Goal: Transaction & Acquisition: Book appointment/travel/reservation

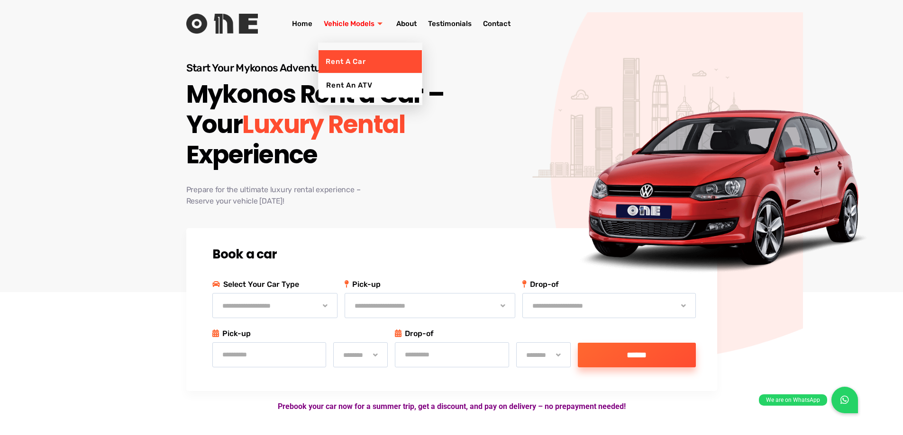
click at [379, 24] on icon at bounding box center [381, 23] width 8 height 5
click at [362, 84] on link "Rent an ATV" at bounding box center [369, 85] width 103 height 24
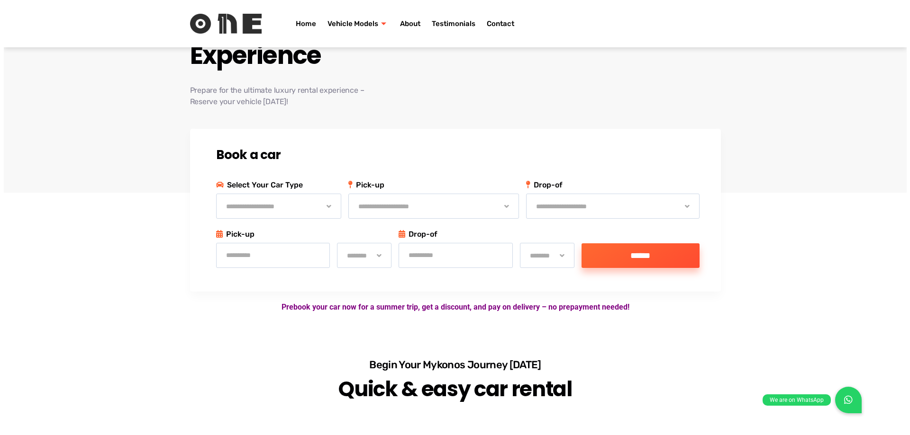
scroll to position [95, 0]
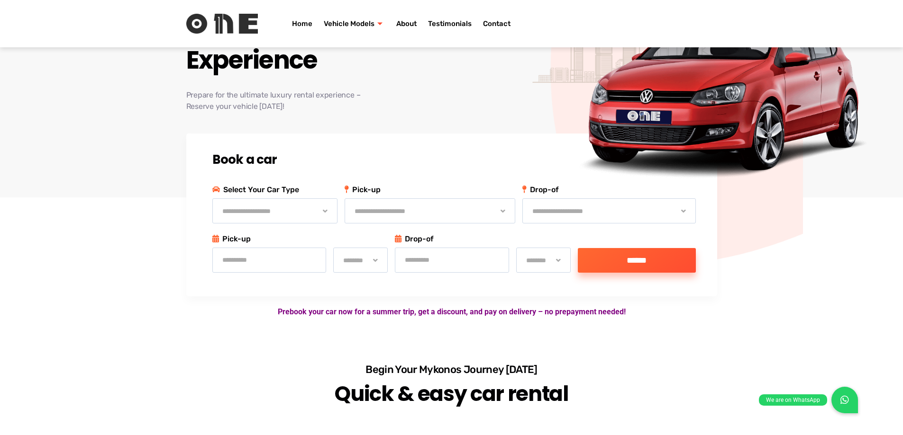
click at [322, 210] on select "**********" at bounding box center [274, 211] width 125 height 25
select select "**********"
click at [212, 199] on select "**********" at bounding box center [274, 211] width 125 height 25
click at [246, 259] on input "text" at bounding box center [269, 260] width 114 height 25
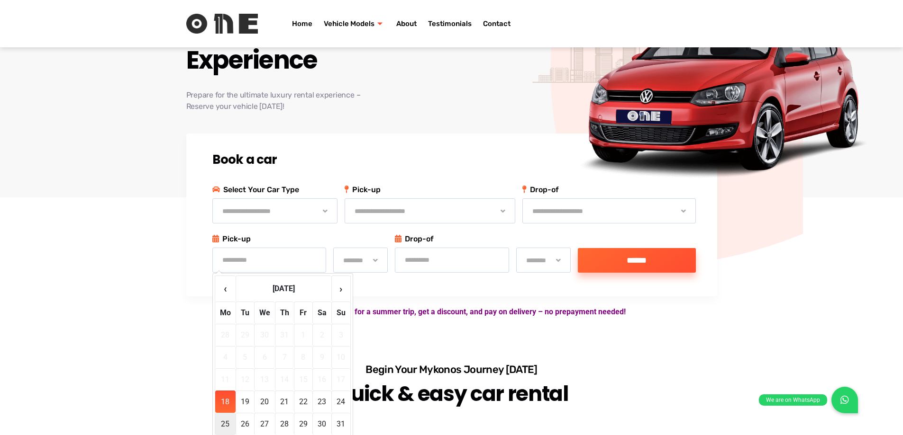
click at [225, 424] on td "25" at bounding box center [225, 424] width 20 height 22
type input "**********"
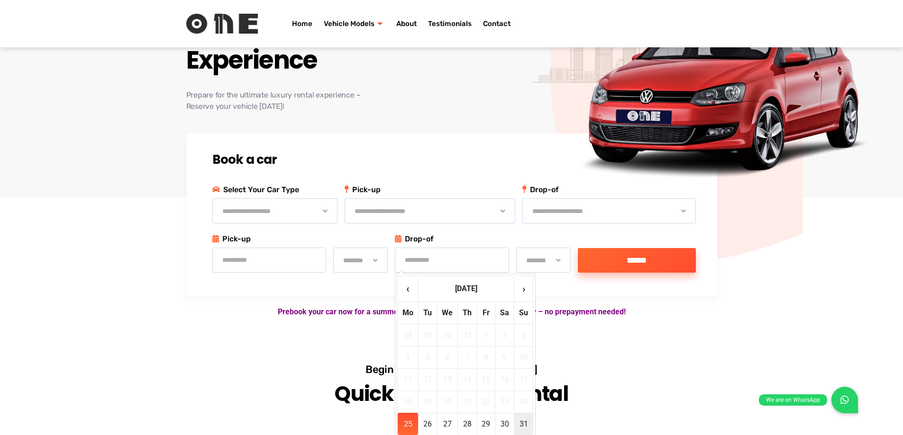
click at [521, 425] on td "31" at bounding box center [523, 424] width 19 height 22
type input "**********"
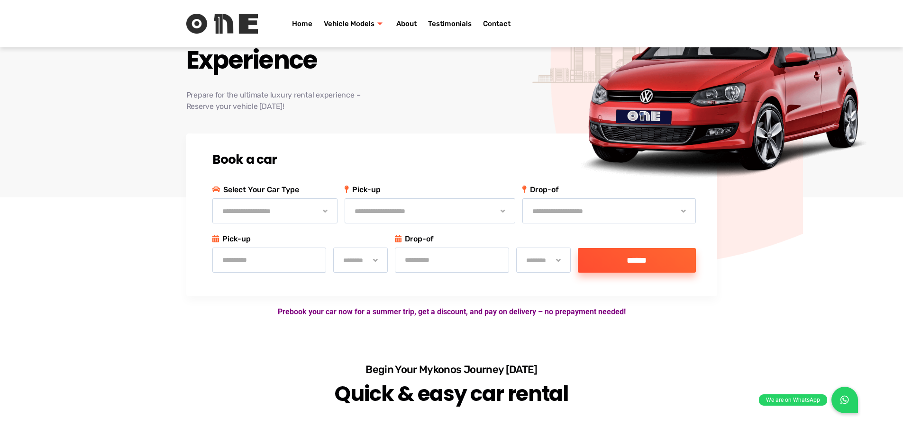
click at [631, 259] on input "******" at bounding box center [637, 260] width 118 height 25
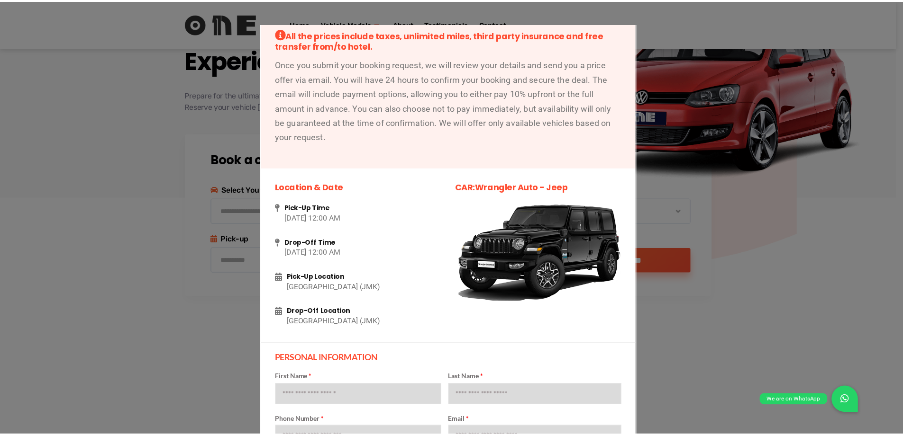
scroll to position [0, 0]
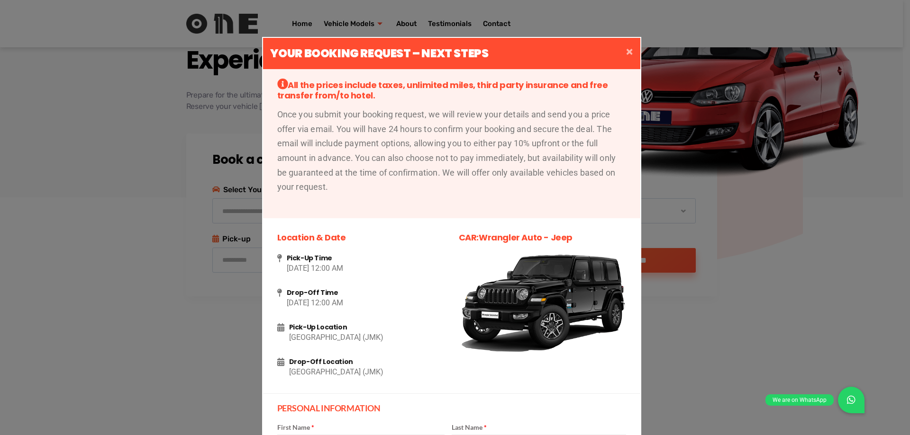
click at [626, 53] on span "×" at bounding box center [629, 51] width 7 height 13
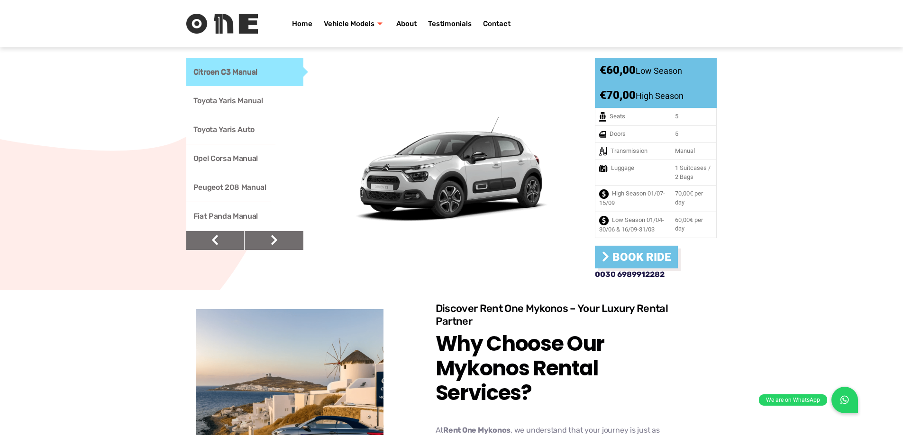
scroll to position [758, 0]
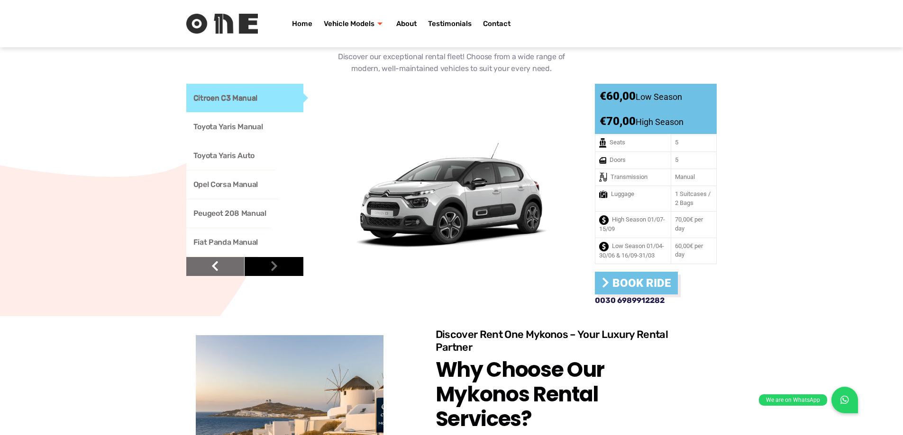
click at [273, 261] on icon at bounding box center [274, 266] width 7 height 11
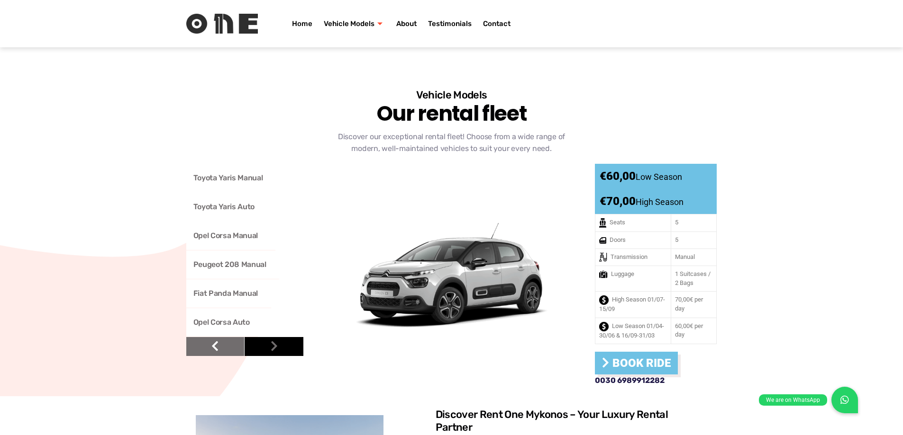
scroll to position [663, 0]
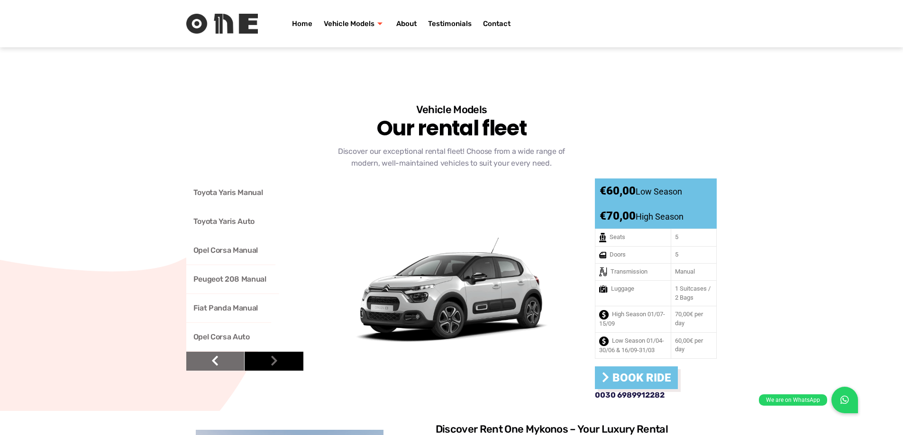
click at [280, 355] on link at bounding box center [274, 361] width 59 height 19
click at [276, 355] on icon at bounding box center [274, 360] width 7 height 11
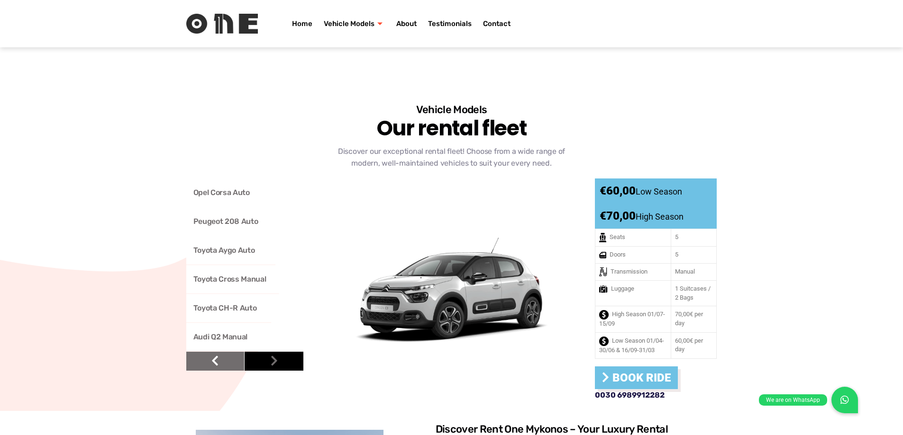
click at [276, 355] on icon at bounding box center [274, 360] width 7 height 11
click at [220, 352] on link at bounding box center [215, 361] width 59 height 19
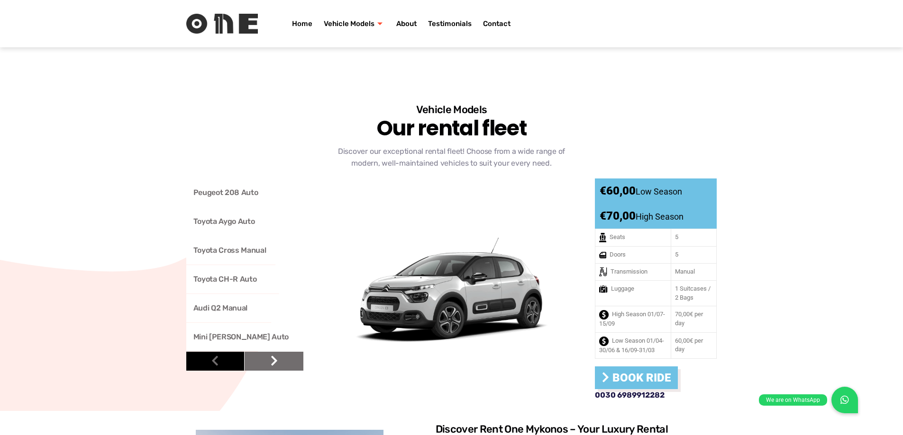
click at [220, 352] on link at bounding box center [215, 361] width 59 height 19
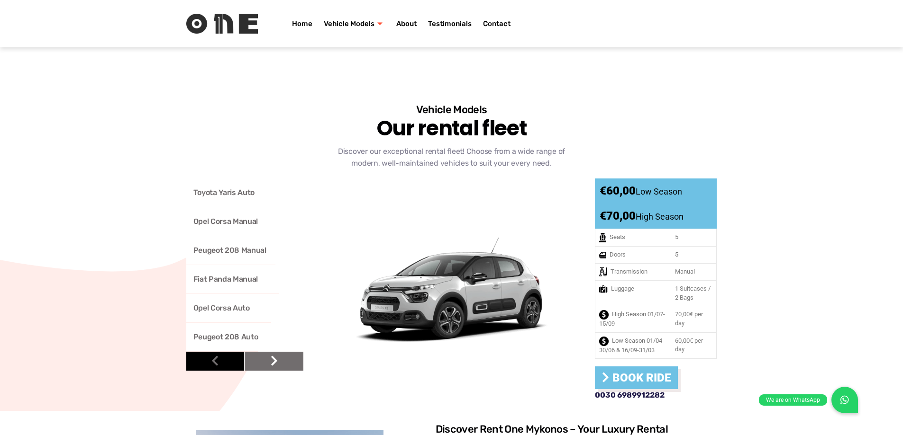
click at [220, 352] on link at bounding box center [215, 361] width 59 height 19
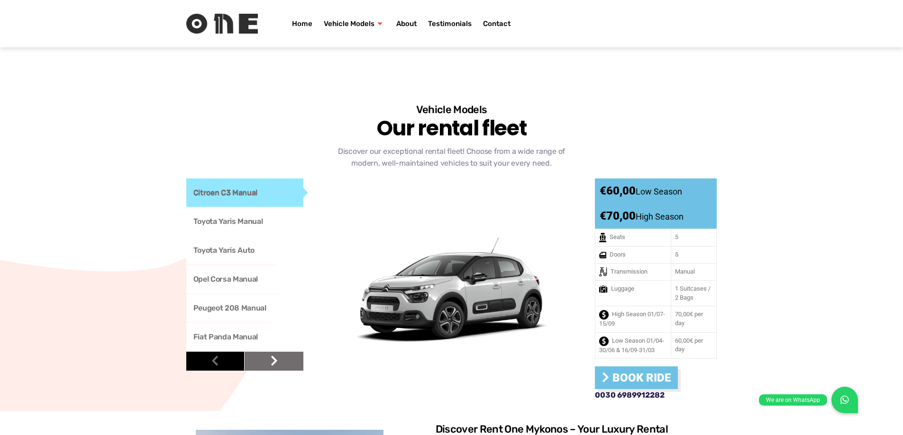
click at [220, 352] on link at bounding box center [215, 361] width 59 height 19
click at [227, 214] on link "Toyota Yaris Manual" at bounding box center [245, 222] width 118 height 28
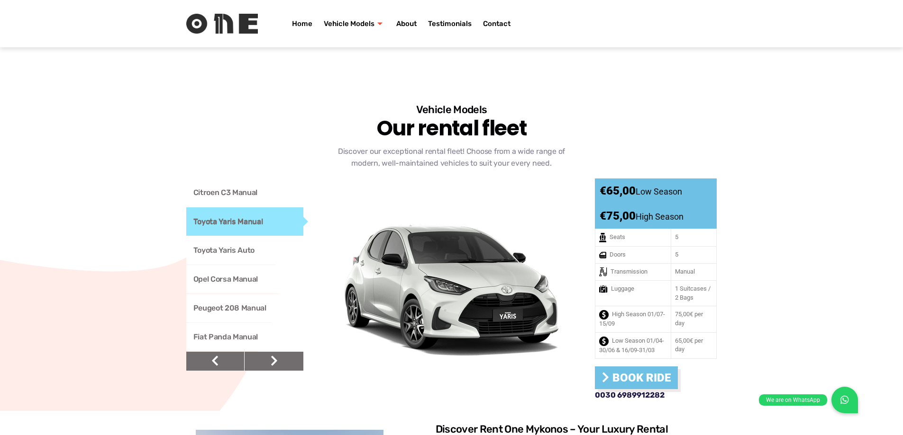
click at [223, 243] on link "Toyota Yaris Auto" at bounding box center [245, 250] width 118 height 28
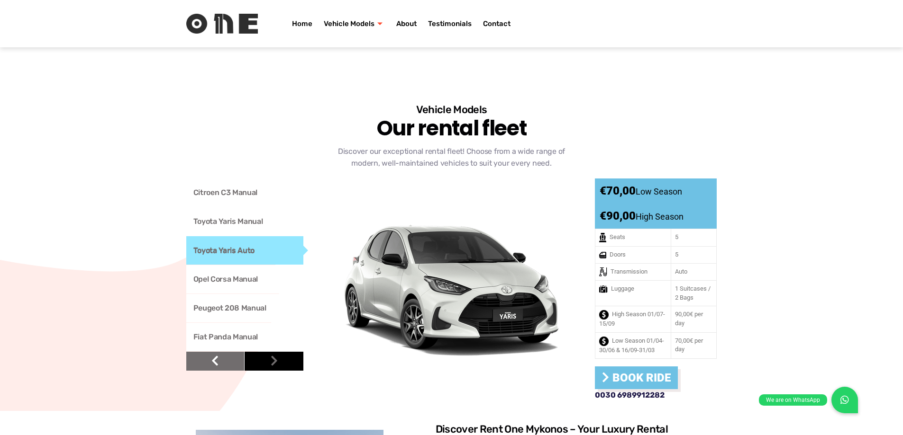
click at [275, 356] on icon at bounding box center [274, 360] width 7 height 11
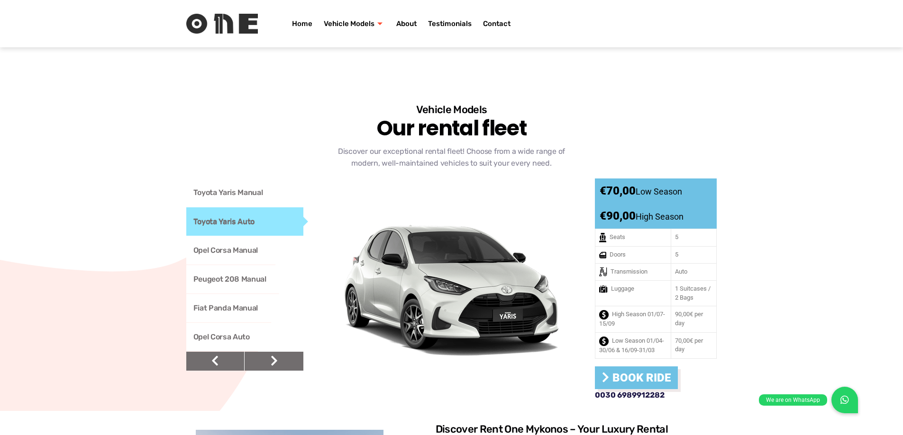
click at [222, 333] on link "Opel Corsa Auto" at bounding box center [245, 337] width 118 height 28
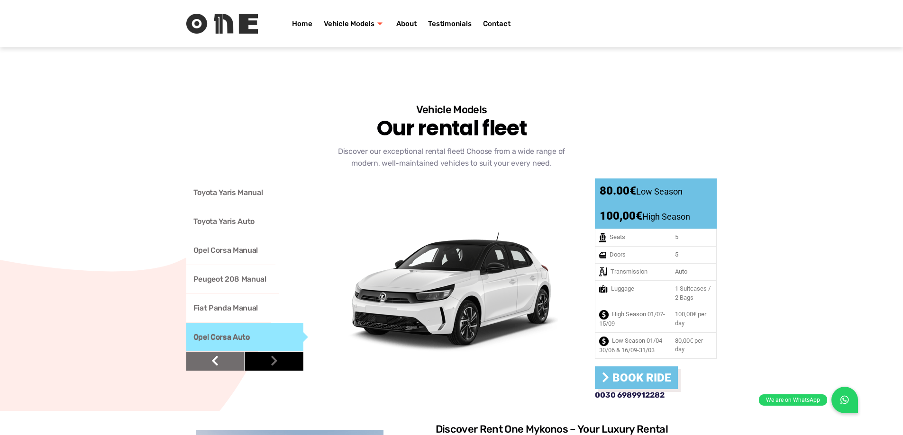
click at [272, 355] on icon at bounding box center [274, 360] width 7 height 11
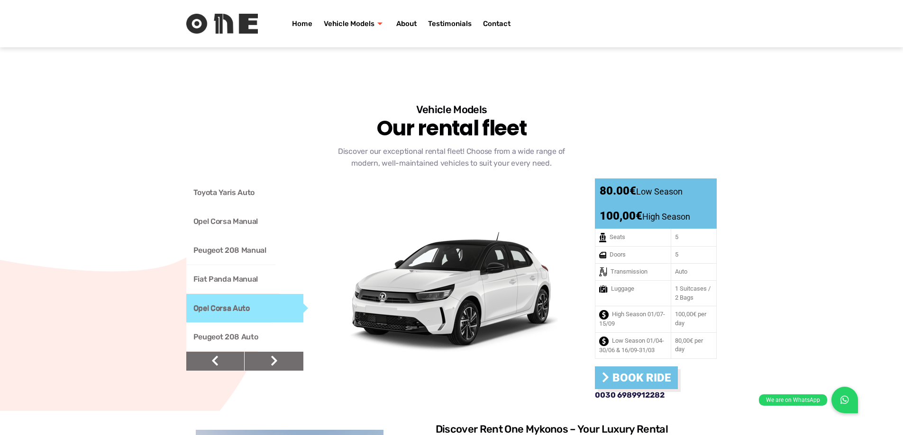
click at [225, 331] on link "Peugeot 208 Auto" at bounding box center [245, 337] width 118 height 28
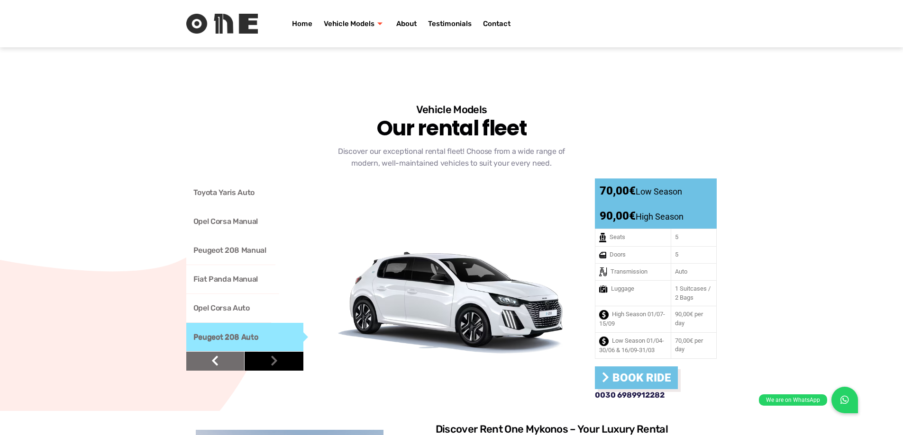
click at [272, 355] on icon at bounding box center [274, 360] width 7 height 11
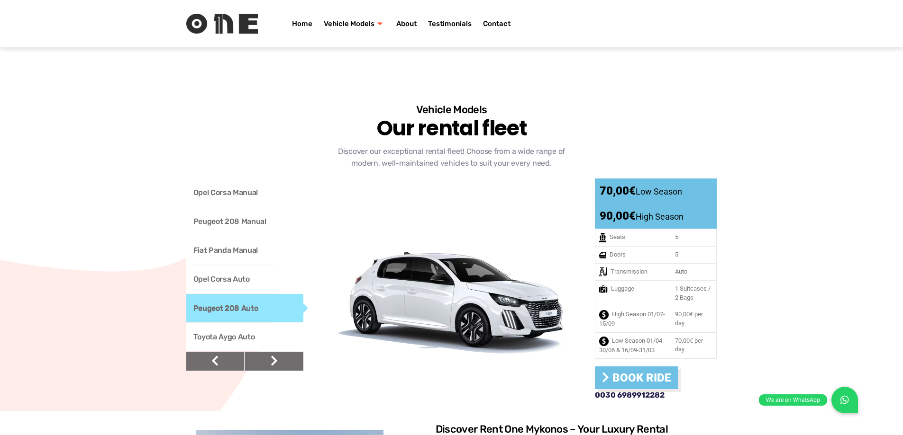
click at [241, 330] on link "Toyota Aygo Auto" at bounding box center [245, 337] width 118 height 28
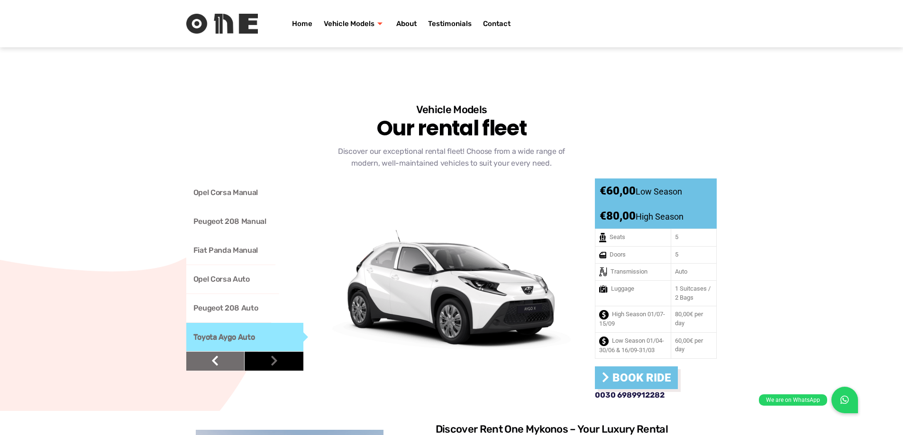
click at [274, 355] on icon at bounding box center [274, 360] width 7 height 11
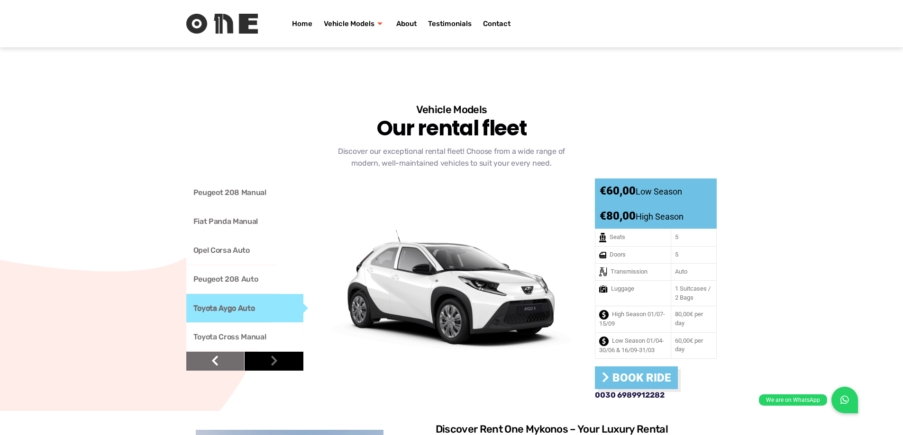
click at [274, 355] on icon at bounding box center [274, 360] width 7 height 11
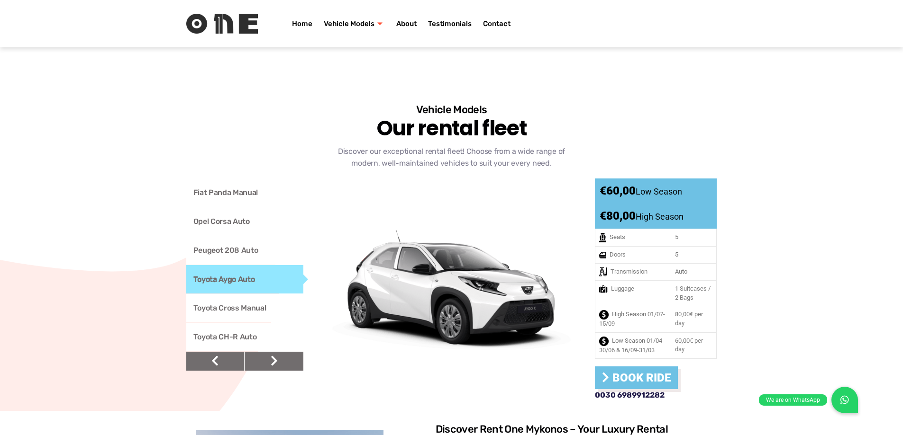
click at [228, 333] on link "Toyota CH-R Auto" at bounding box center [245, 337] width 118 height 28
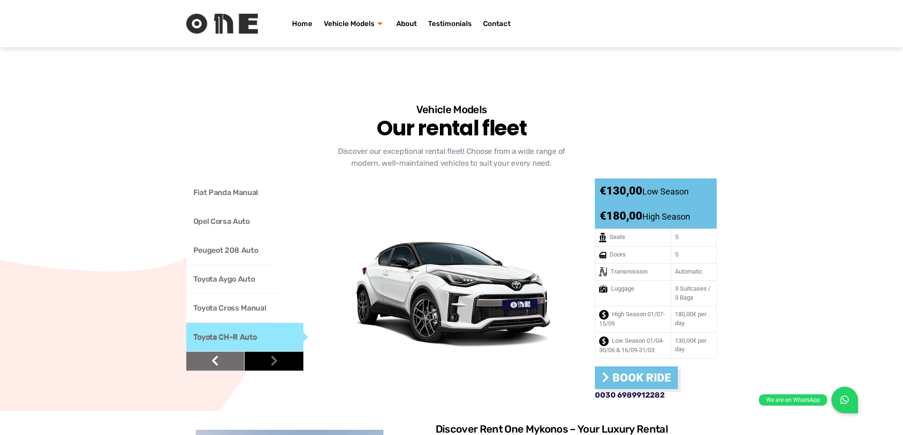
click at [267, 355] on link at bounding box center [274, 361] width 59 height 19
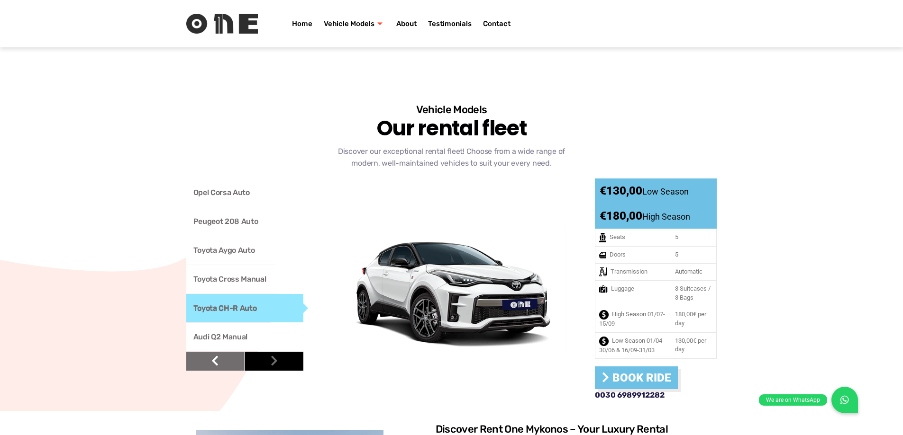
click at [267, 355] on link at bounding box center [274, 361] width 59 height 19
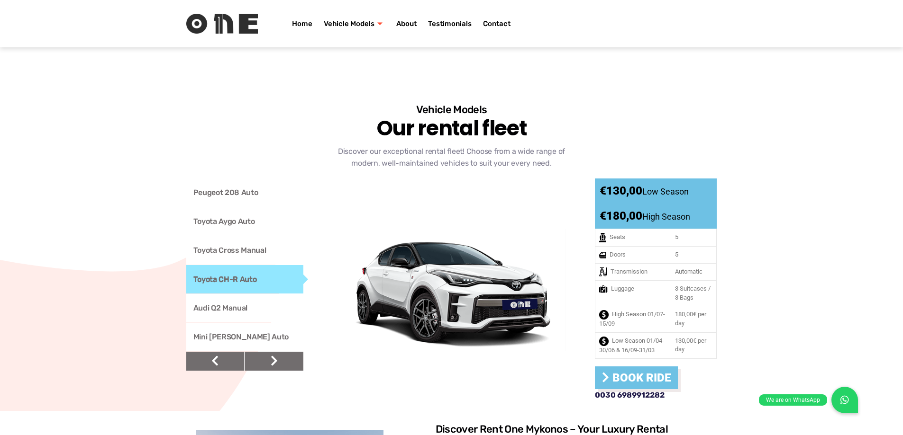
click at [240, 327] on link "Mini Cooper Auto" at bounding box center [245, 337] width 118 height 28
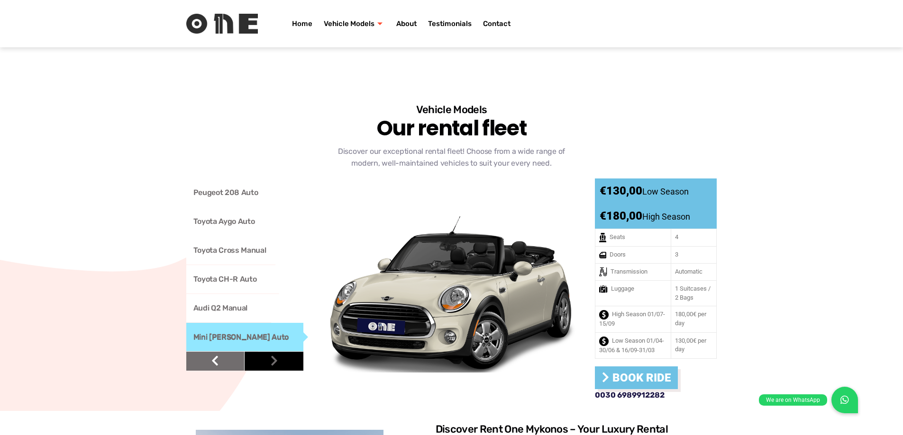
click at [275, 360] on icon at bounding box center [274, 360] width 7 height 11
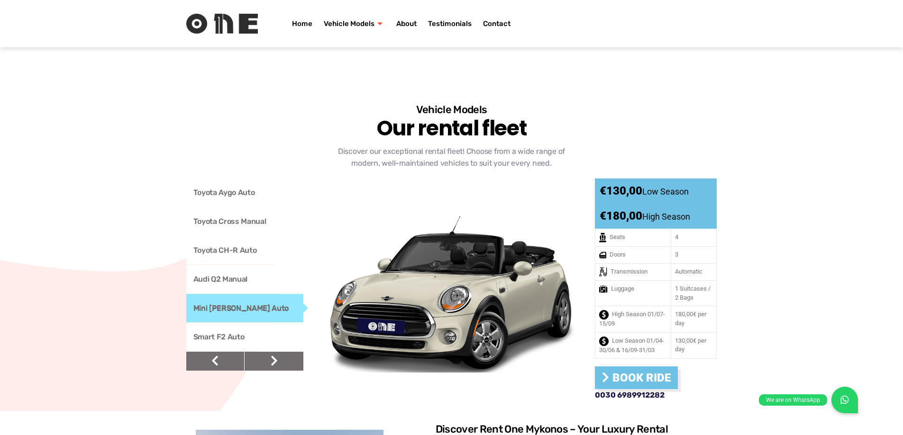
click at [222, 335] on link "Smart F2 Auto" at bounding box center [245, 337] width 118 height 28
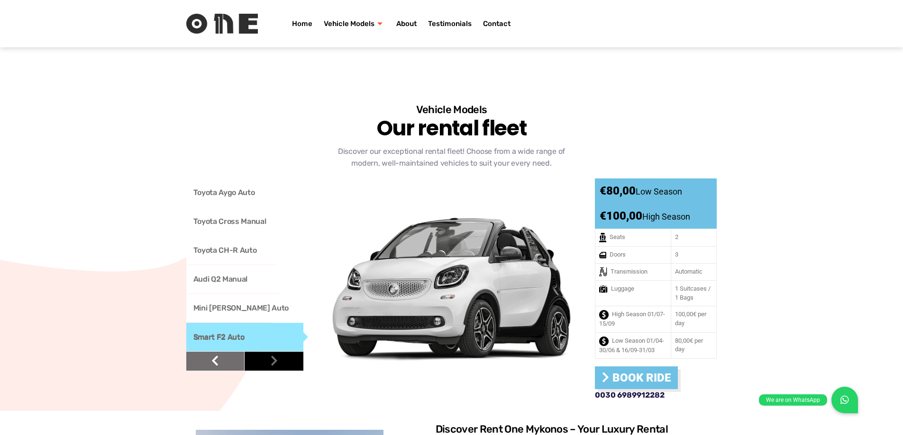
click at [272, 355] on icon at bounding box center [274, 360] width 7 height 11
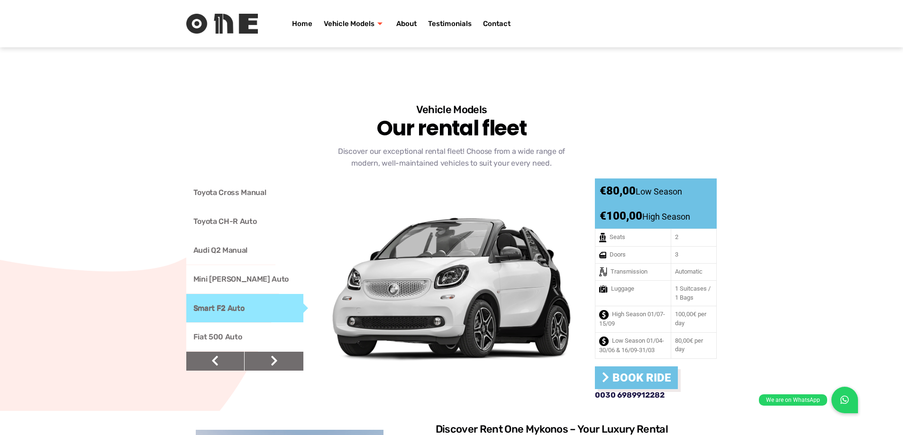
click at [226, 332] on link "Fiat 500 Auto" at bounding box center [245, 337] width 118 height 28
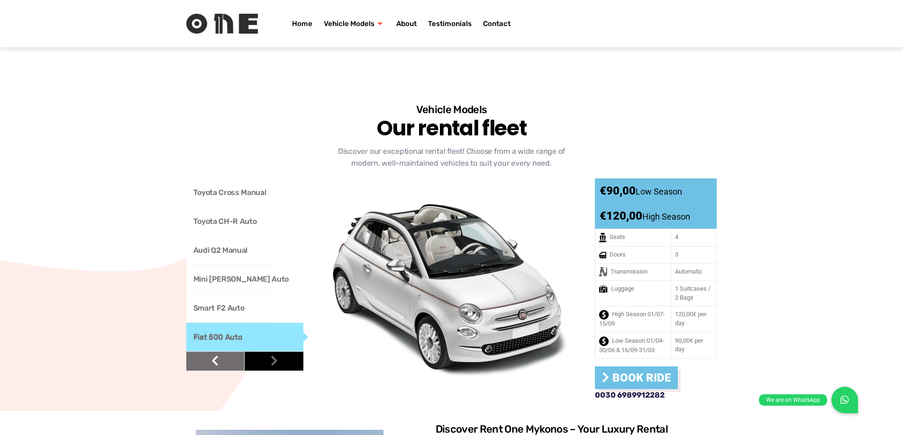
click at [272, 355] on icon at bounding box center [274, 360] width 7 height 11
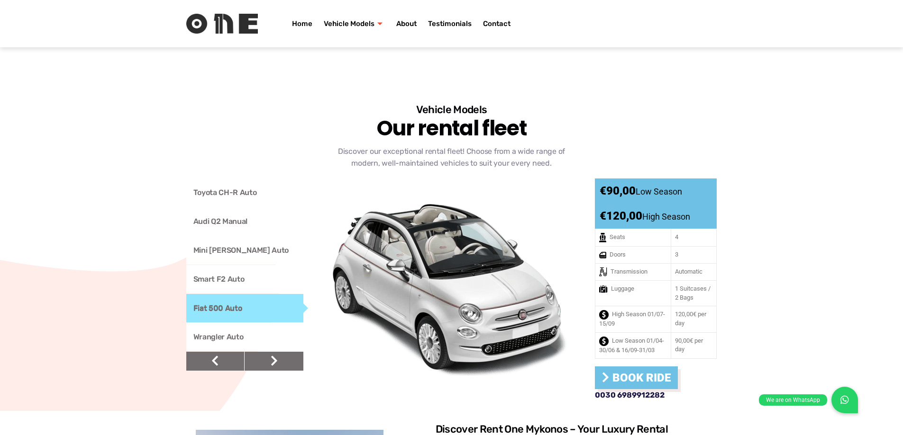
click at [213, 331] on link "Wrangler Auto" at bounding box center [245, 337] width 118 height 28
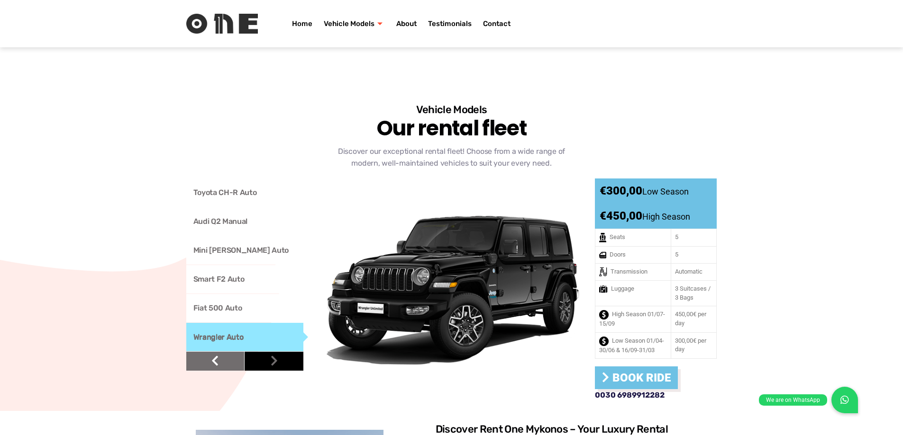
click at [269, 353] on link at bounding box center [274, 361] width 59 height 19
